Goal: Find specific page/section: Find specific page/section

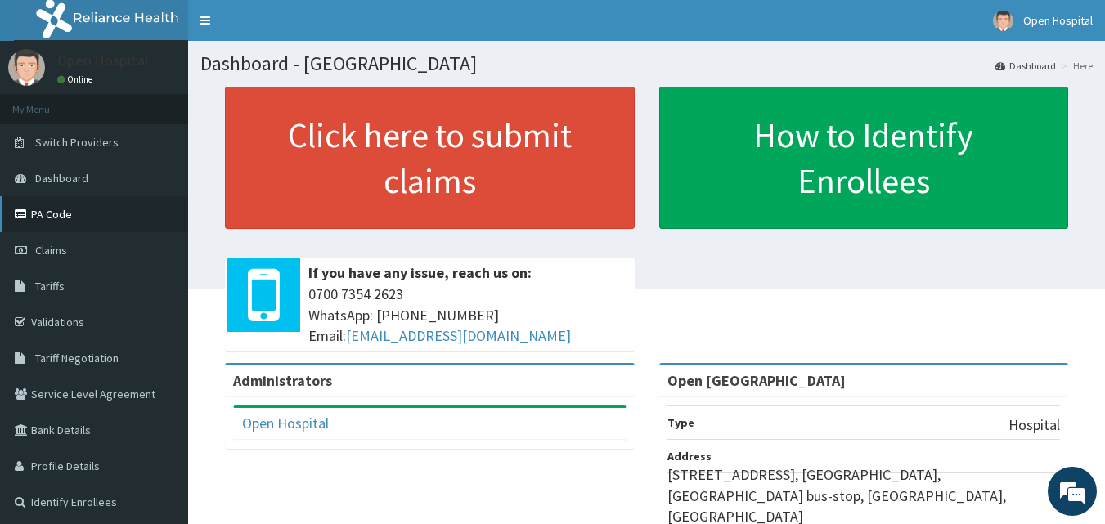
click at [72, 204] on link "PA Code" at bounding box center [94, 214] width 188 height 36
